Goal: Leave review/rating: Leave review/rating

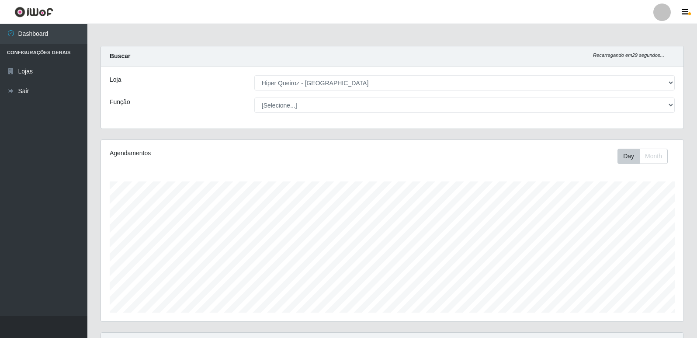
select select "516"
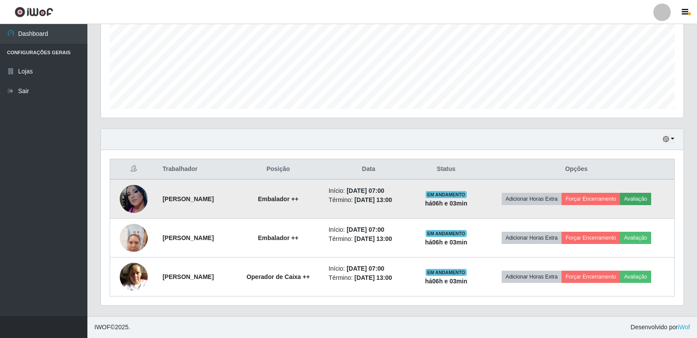
scroll to position [181, 582]
click at [648, 200] on button "Avaliação" at bounding box center [635, 199] width 31 height 12
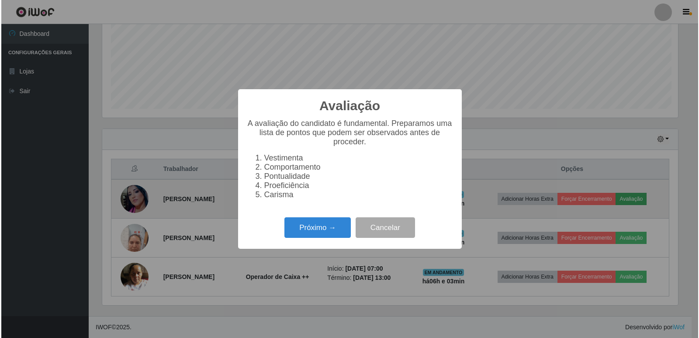
scroll to position [181, 578]
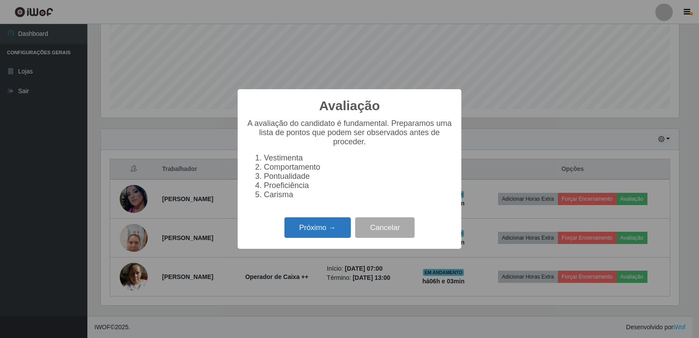
click at [299, 233] on button "Próximo →" at bounding box center [317, 227] width 66 height 21
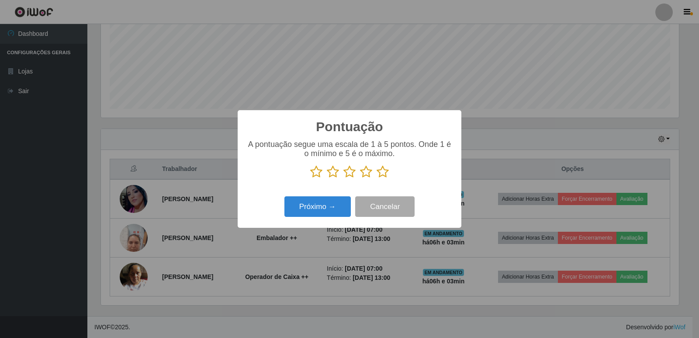
scroll to position [436603, 436206]
click at [382, 170] on icon at bounding box center [383, 171] width 12 height 13
click at [377, 178] on input "radio" at bounding box center [377, 178] width 0 height 0
click at [321, 208] on button "Próximo →" at bounding box center [317, 206] width 66 height 21
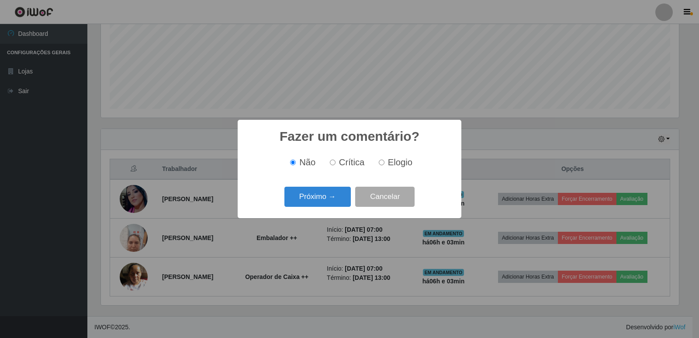
click at [381, 163] on input "Elogio" at bounding box center [382, 162] width 6 height 6
radio input "true"
click at [329, 202] on button "Próximo →" at bounding box center [317, 197] width 66 height 21
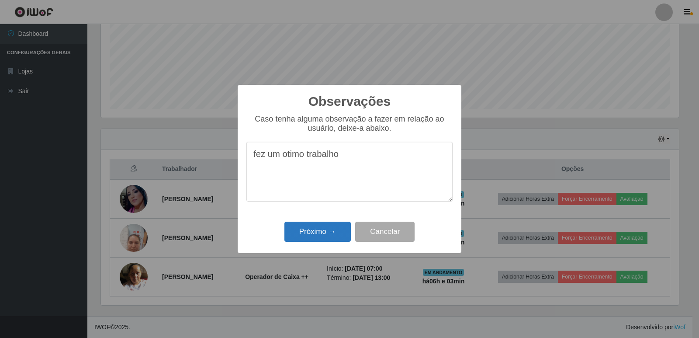
type textarea "fez um otimo trabalho"
drag, startPoint x: 307, startPoint y: 229, endPoint x: 299, endPoint y: 229, distance: 8.3
click at [305, 229] on button "Próximo →" at bounding box center [317, 231] width 66 height 21
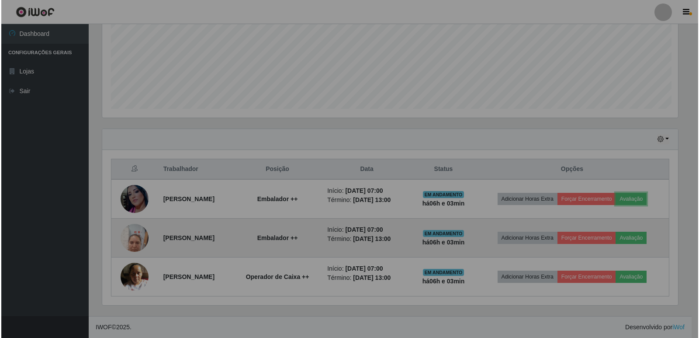
scroll to position [181, 582]
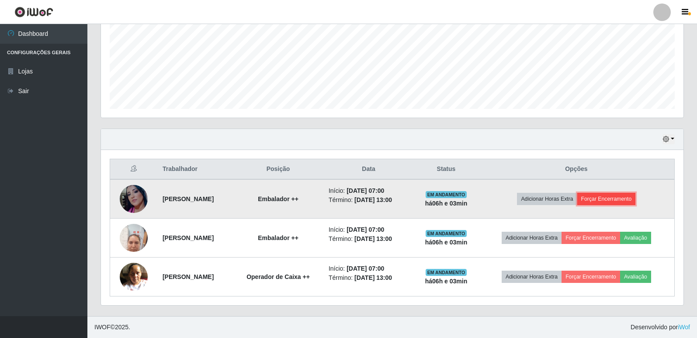
click at [609, 199] on button "Forçar Encerramento" at bounding box center [606, 199] width 59 height 12
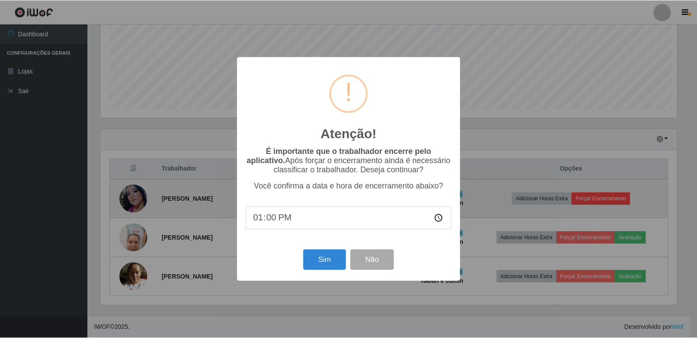
scroll to position [181, 578]
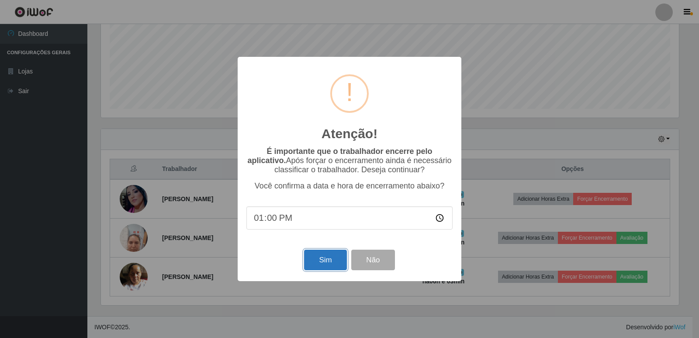
click at [324, 267] on button "Sim" at bounding box center [325, 259] width 42 height 21
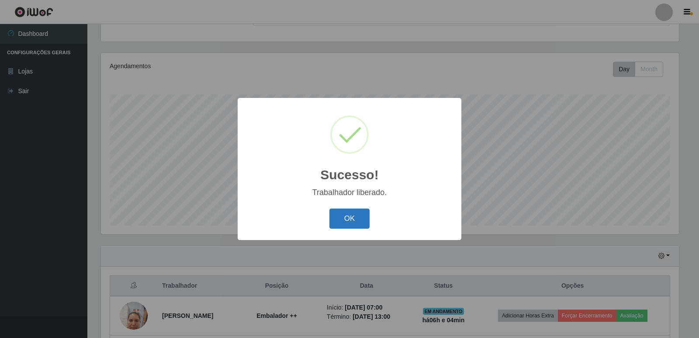
click at [350, 222] on button "OK" at bounding box center [349, 218] width 41 height 21
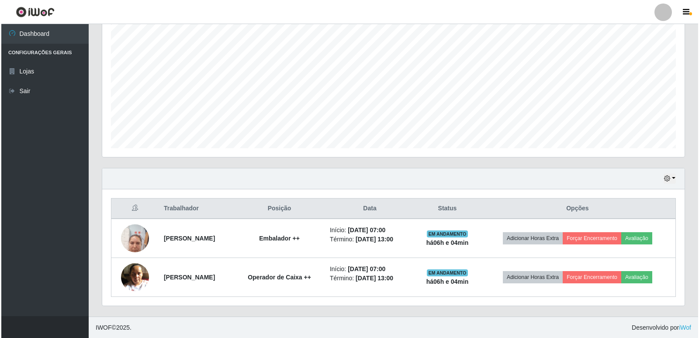
scroll to position [165, 0]
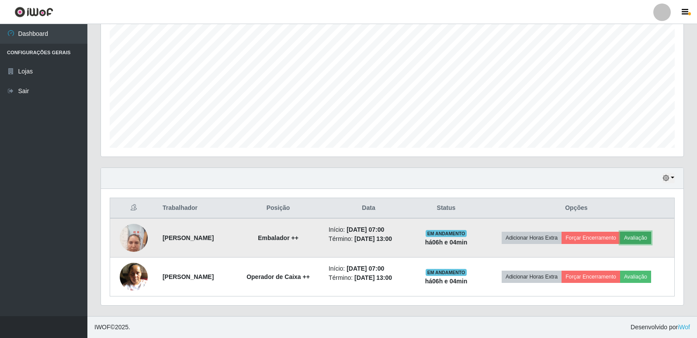
click at [650, 237] on button "Avaliação" at bounding box center [635, 237] width 31 height 12
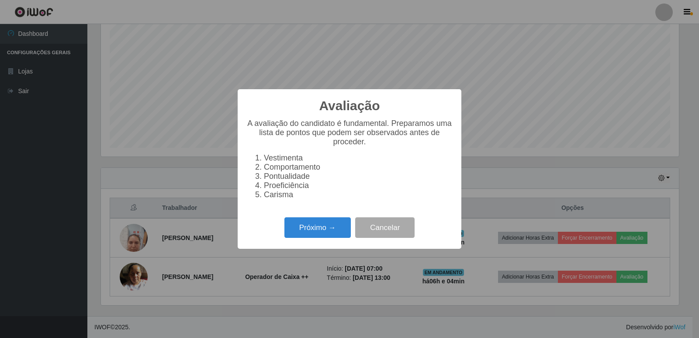
scroll to position [181, 578]
click at [319, 238] on button "Próximo →" at bounding box center [317, 227] width 66 height 21
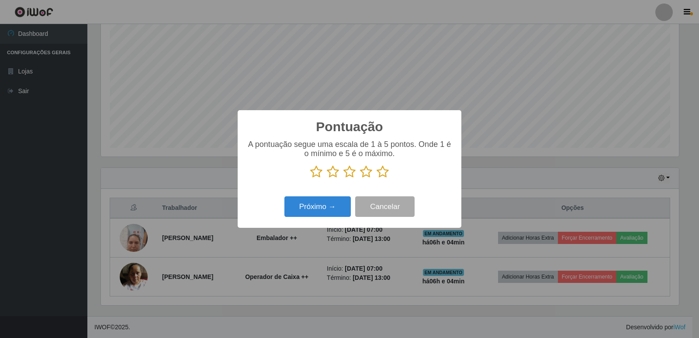
scroll to position [436603, 436206]
click at [384, 173] on icon at bounding box center [383, 171] width 12 height 13
click at [377, 178] on input "radio" at bounding box center [377, 178] width 0 height 0
click at [334, 207] on button "Próximo →" at bounding box center [317, 206] width 66 height 21
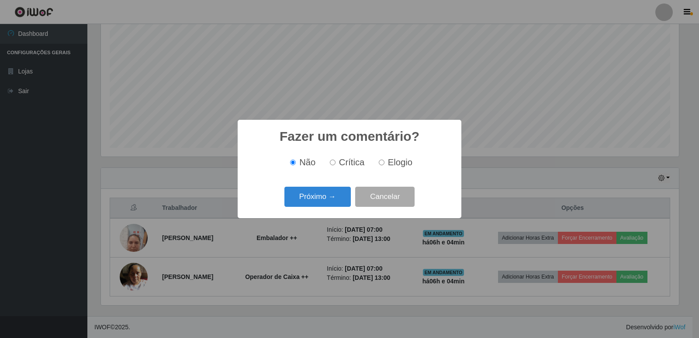
click at [382, 165] on input "Elogio" at bounding box center [382, 162] width 6 height 6
radio input "true"
click at [336, 192] on button "Próximo →" at bounding box center [317, 197] width 66 height 21
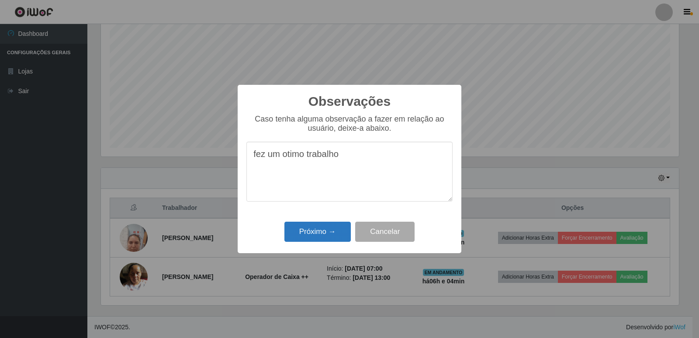
type textarea "fez um otimo trabalho"
click at [314, 228] on button "Próximo →" at bounding box center [317, 231] width 66 height 21
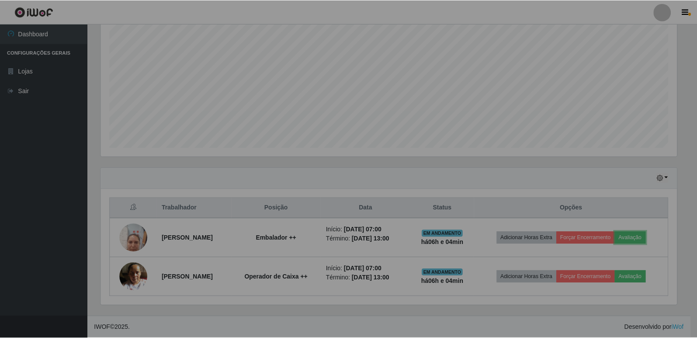
scroll to position [181, 582]
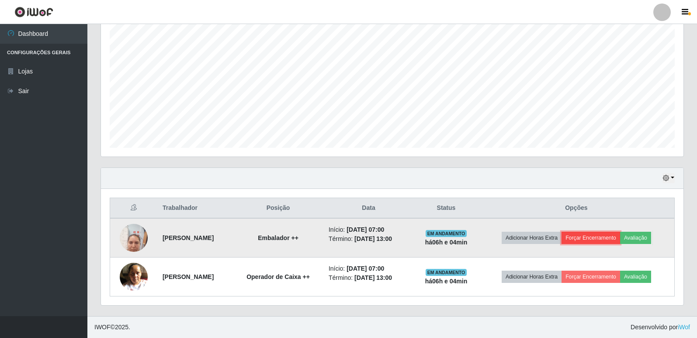
click at [620, 239] on button "Forçar Encerramento" at bounding box center [590, 237] width 59 height 12
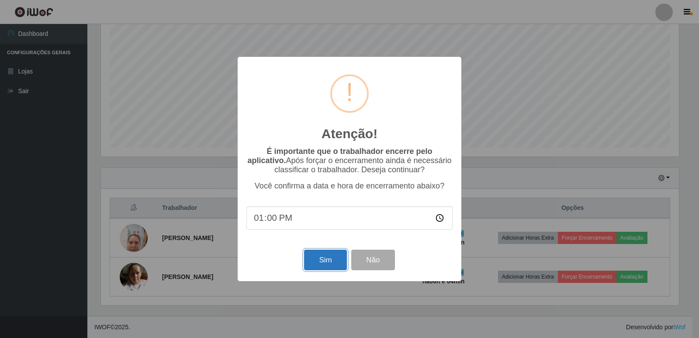
click at [324, 267] on button "Sim" at bounding box center [325, 259] width 42 height 21
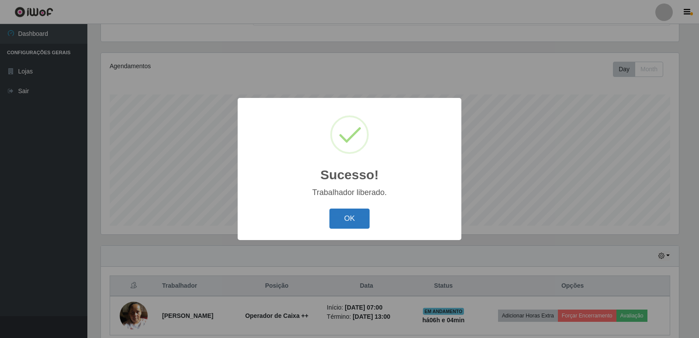
click at [347, 218] on button "OK" at bounding box center [349, 218] width 41 height 21
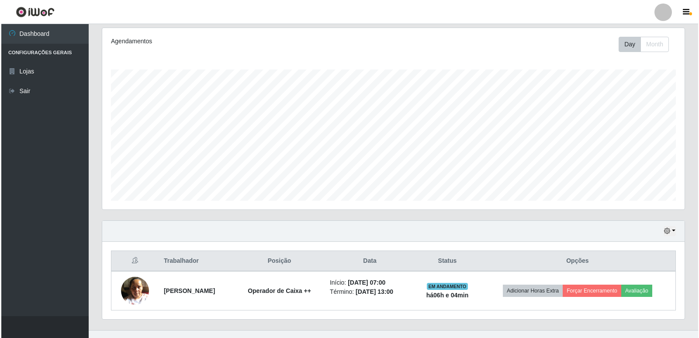
scroll to position [126, 0]
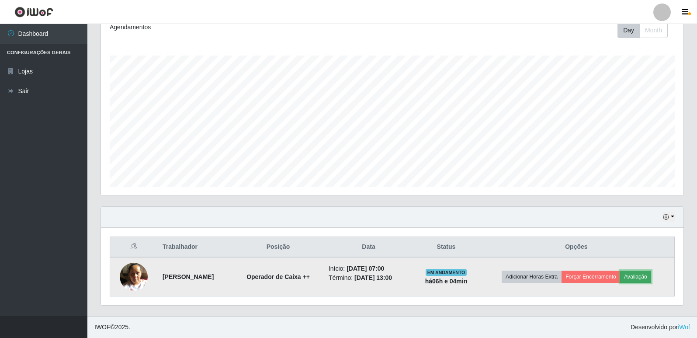
click at [651, 275] on button "Avaliação" at bounding box center [635, 276] width 31 height 12
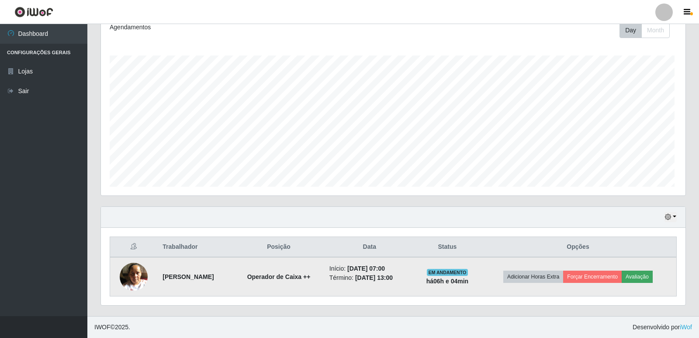
scroll to position [0, 0]
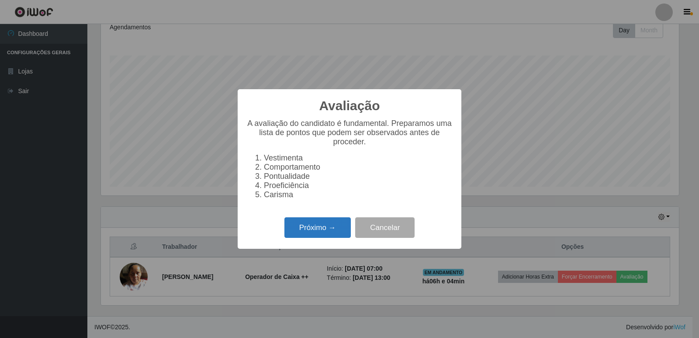
click at [316, 226] on button "Próximo →" at bounding box center [317, 227] width 66 height 21
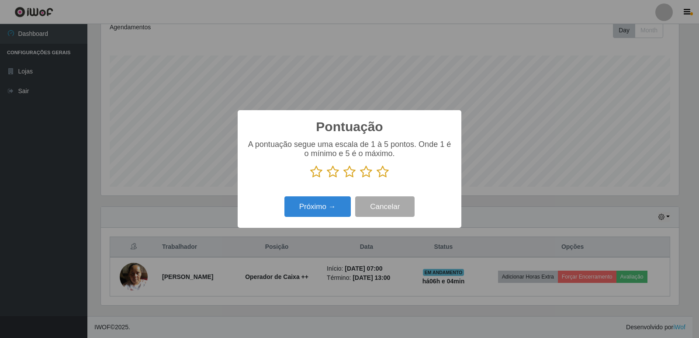
click at [380, 173] on icon at bounding box center [383, 171] width 12 height 13
click at [377, 178] on input "radio" at bounding box center [377, 178] width 0 height 0
click at [318, 204] on button "Próximo →" at bounding box center [317, 206] width 66 height 21
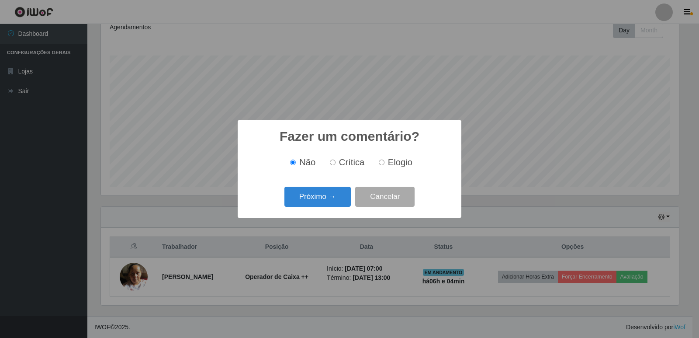
click at [380, 165] on input "Elogio" at bounding box center [382, 162] width 6 height 6
radio input "true"
click at [327, 199] on button "Próximo →" at bounding box center [317, 197] width 66 height 21
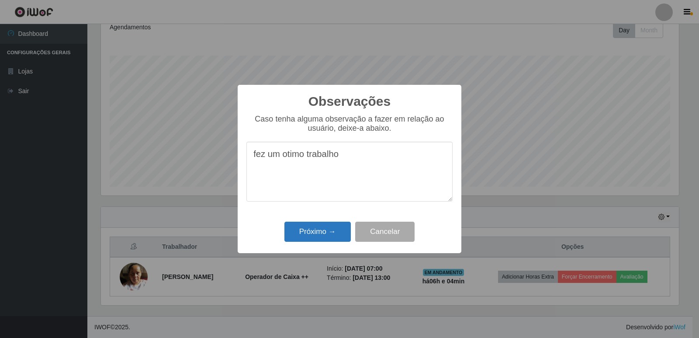
type textarea "fez um otimo trabalho"
click at [316, 242] on button "Próximo →" at bounding box center [317, 231] width 66 height 21
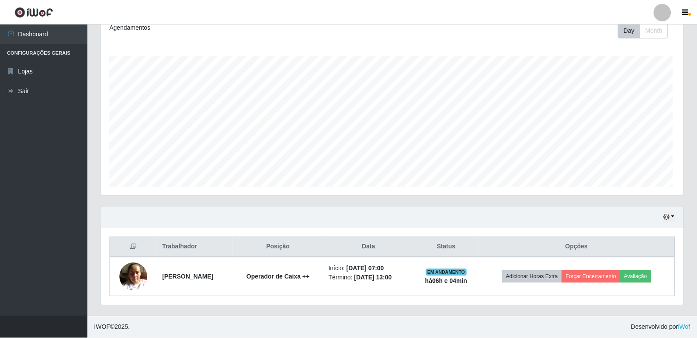
scroll to position [181, 582]
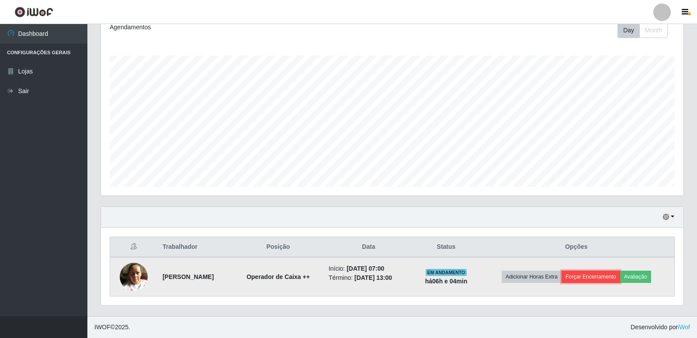
click at [605, 278] on button "Forçar Encerramento" at bounding box center [590, 276] width 59 height 12
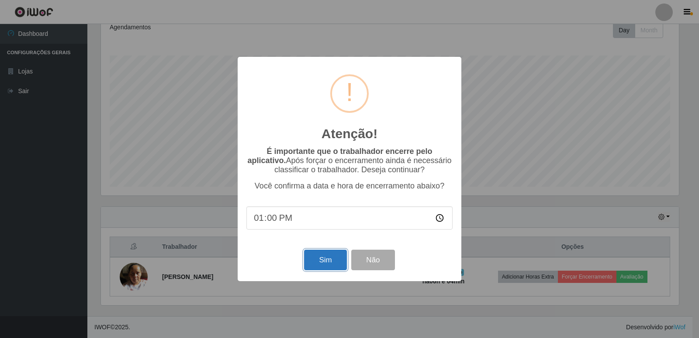
click at [321, 267] on button "Sim" at bounding box center [325, 259] width 42 height 21
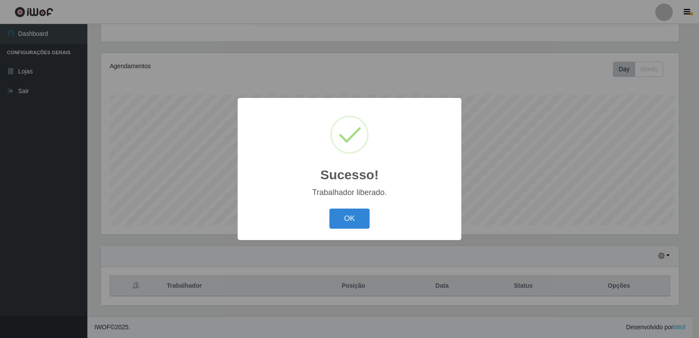
scroll to position [436603, 436206]
click at [341, 222] on button "OK" at bounding box center [349, 218] width 41 height 21
